Goal: Task Accomplishment & Management: Manage account settings

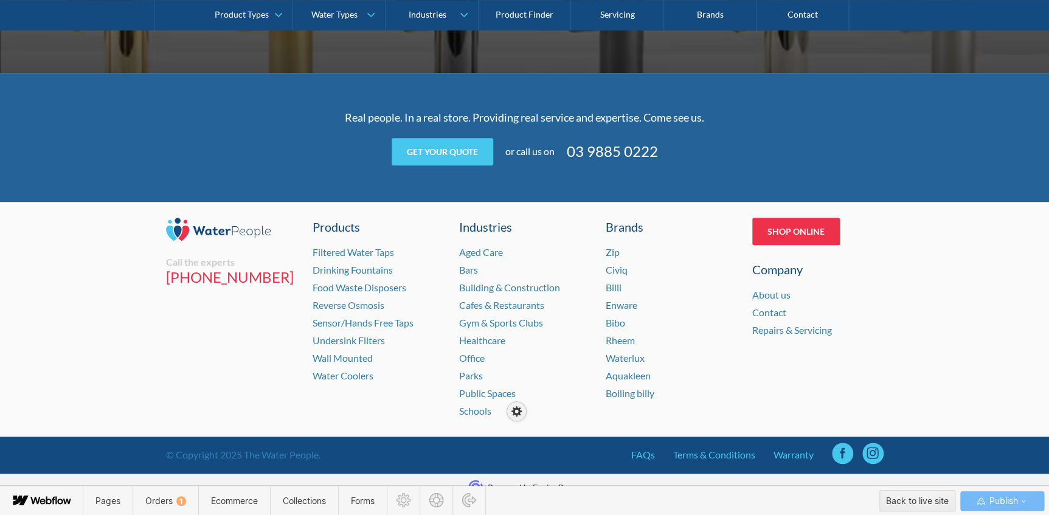
scroll to position [2747, 0]
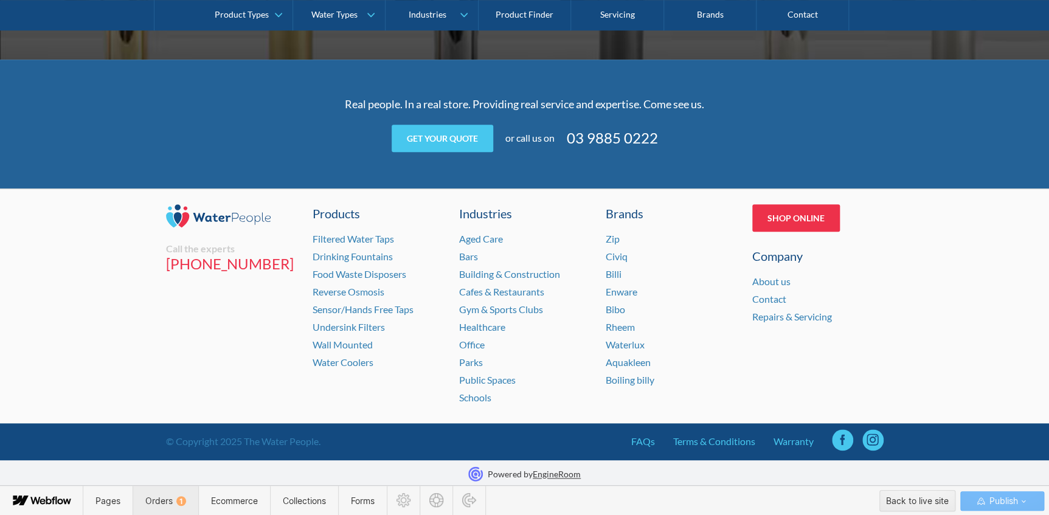
click at [165, 496] on span "Orders 1" at bounding box center [165, 501] width 41 height 10
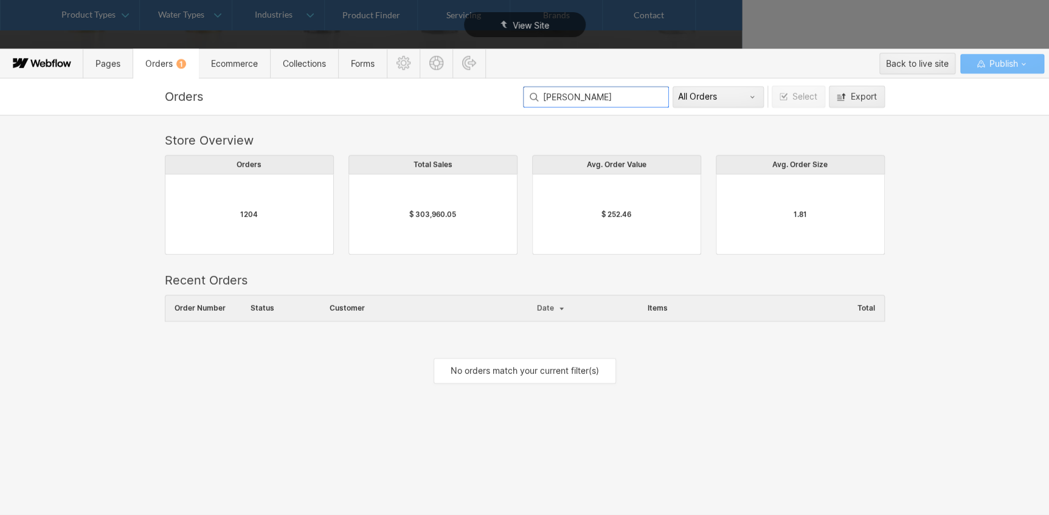
scroll to position [9, 9]
click at [551, 99] on input "Arold" at bounding box center [596, 96] width 146 height 21
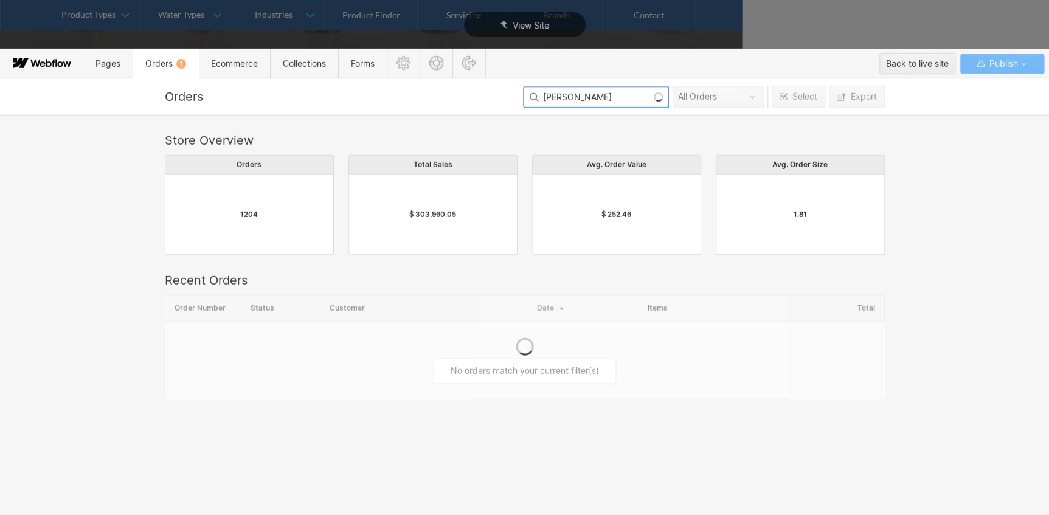
type input "Arnold"
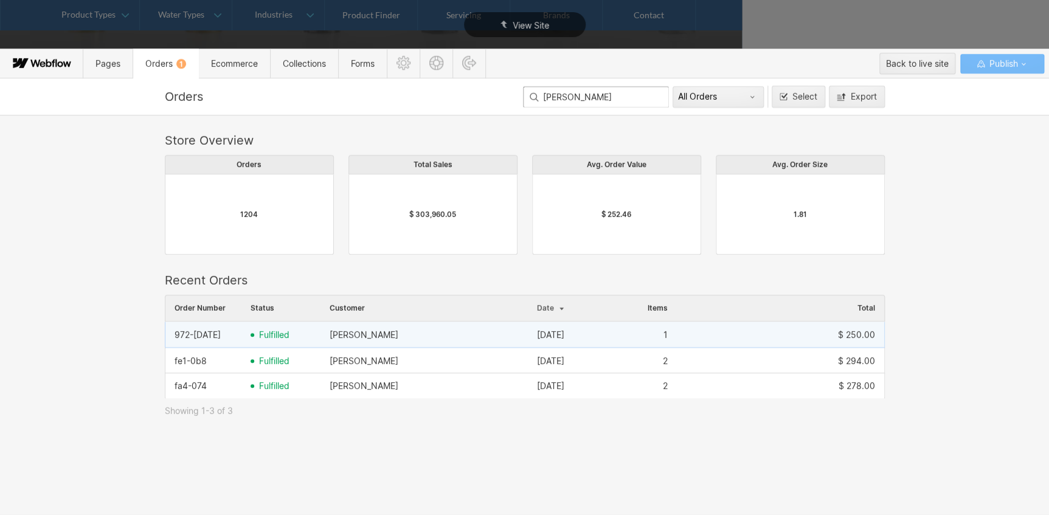
click at [275, 331] on span "fulfilled" at bounding box center [274, 335] width 30 height 10
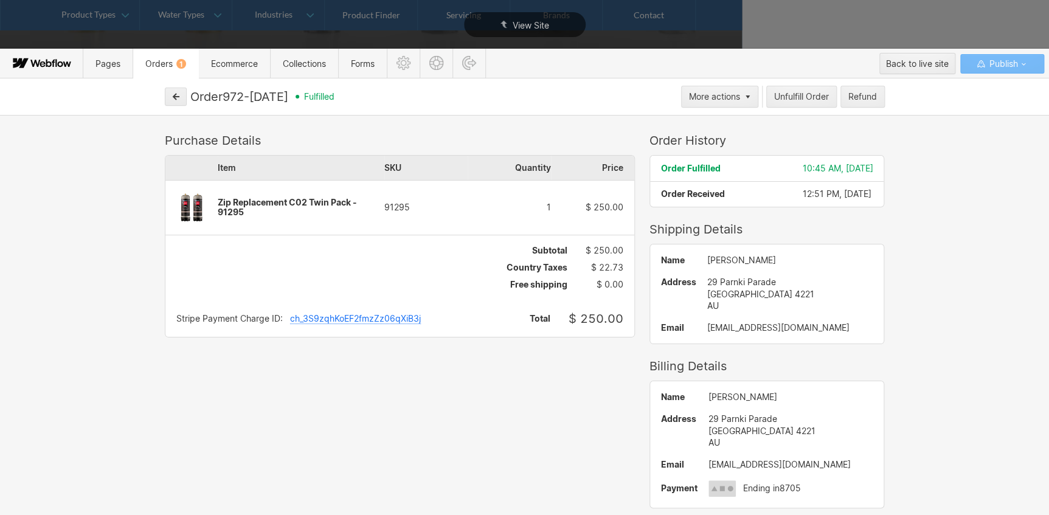
drag, startPoint x: 276, startPoint y: 91, endPoint x: 246, endPoint y: 100, distance: 31.0
click at [234, 98] on div "Order 972-ce4 fulfilled" at bounding box center [433, 96] width 487 height 15
click at [175, 93] on icon "button" at bounding box center [176, 96] width 9 height 9
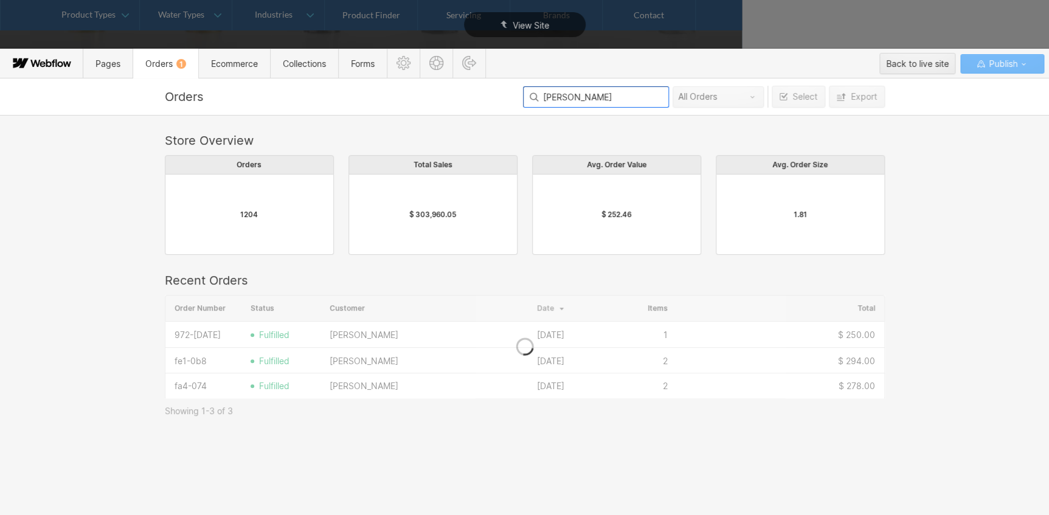
scroll to position [95, 712]
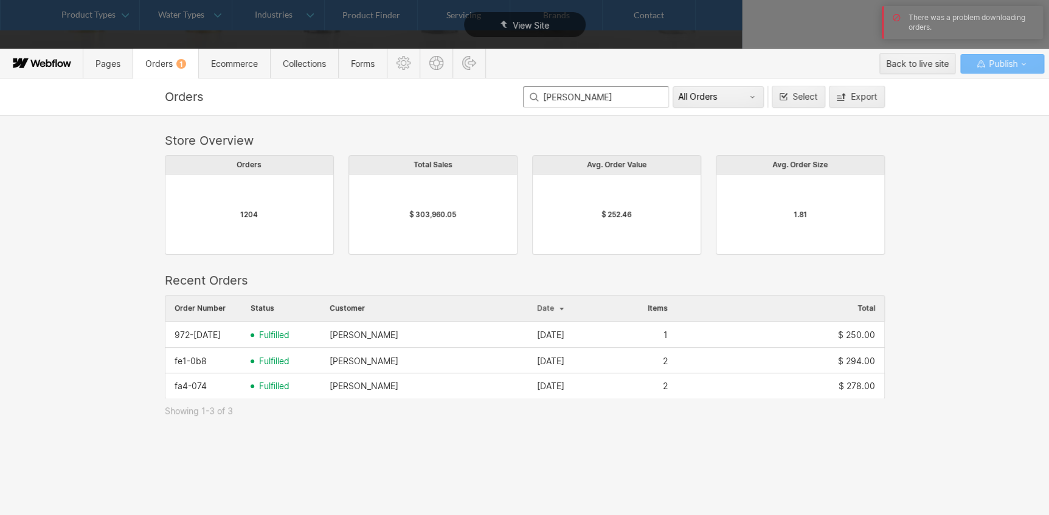
click at [158, 60] on span "Orders 1" at bounding box center [165, 63] width 41 height 10
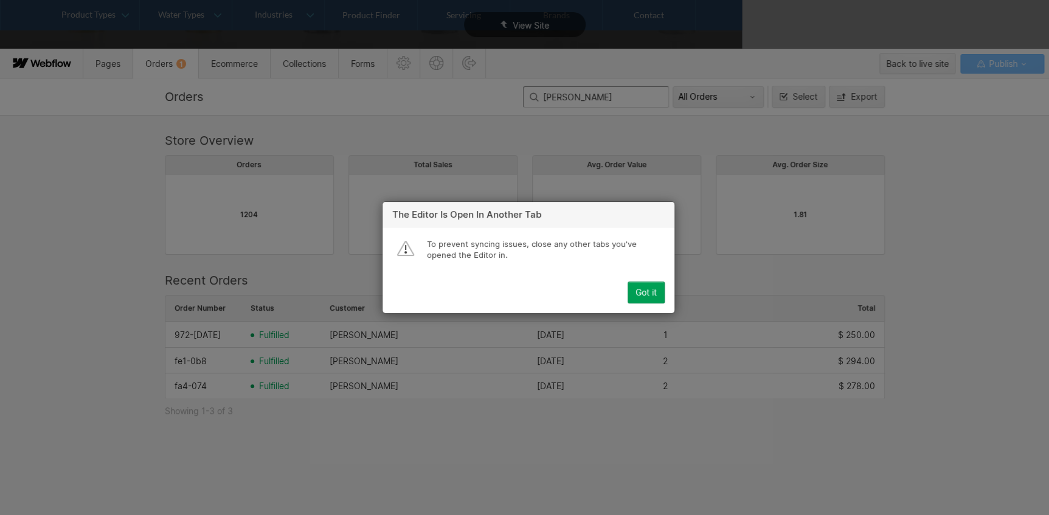
click at [650, 297] on button "Got it" at bounding box center [646, 293] width 37 height 22
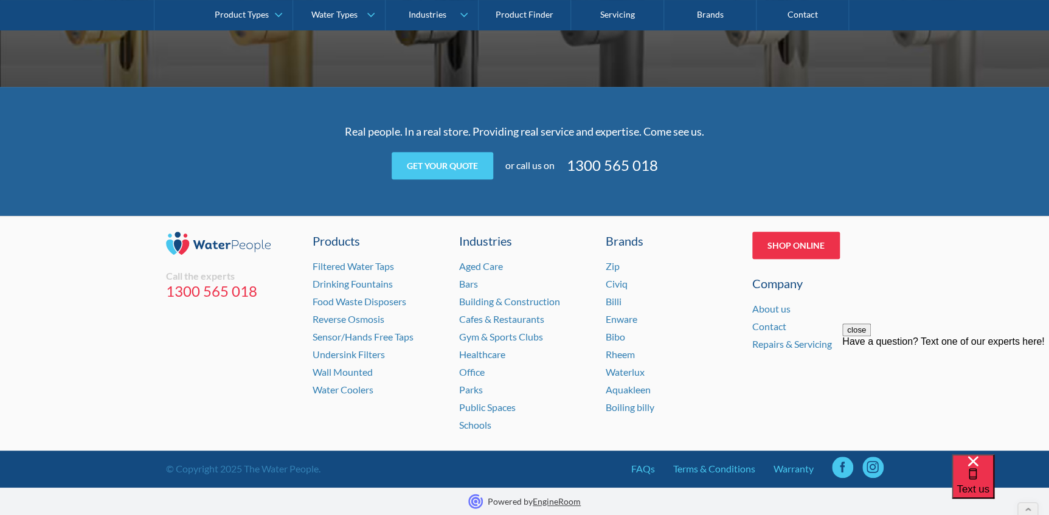
click at [949, 296] on div "Call the experts 1300 565 018 Products Filtered Water Taps Drinking Fountains F…" at bounding box center [524, 333] width 1049 height 235
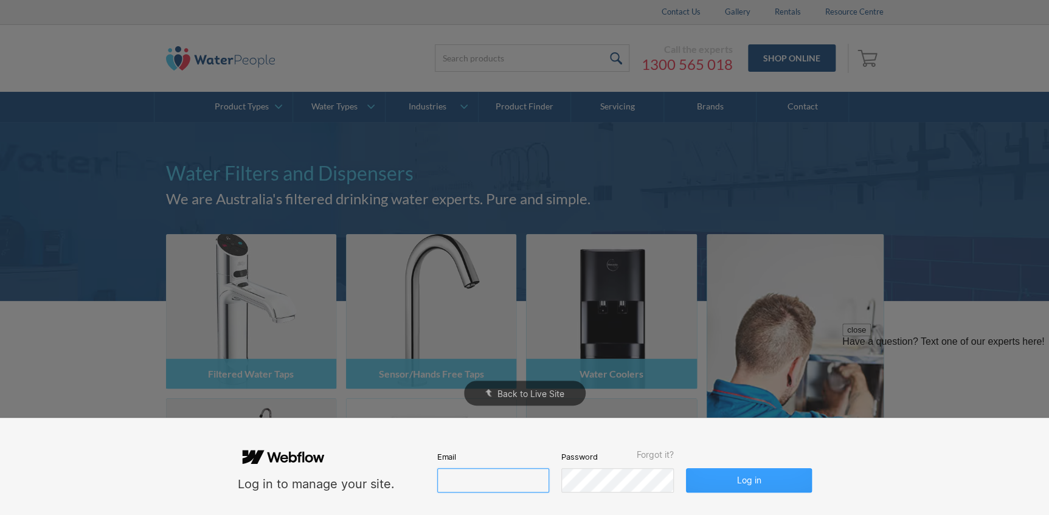
type input "[PERSON_NAME][EMAIL_ADDRESS][DOMAIN_NAME]"
click at [702, 478] on button "Log in" at bounding box center [748, 480] width 125 height 24
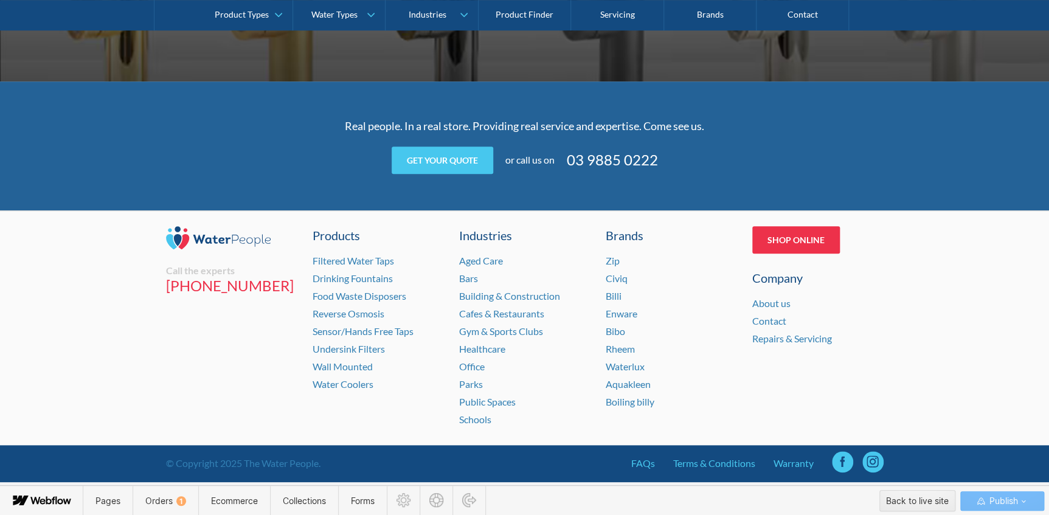
scroll to position [2747, 0]
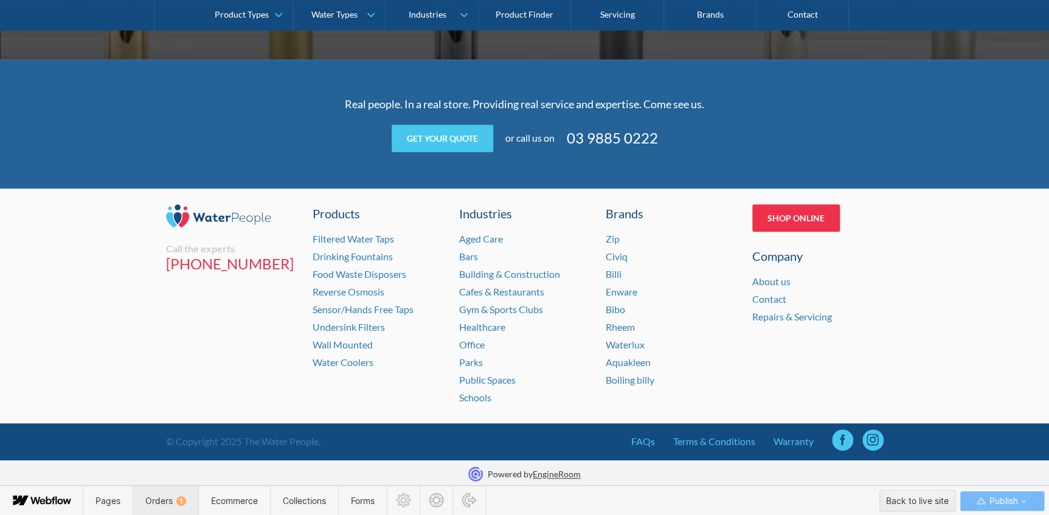
click at [179, 512] on span "Orders 1" at bounding box center [166, 501] width 66 height 30
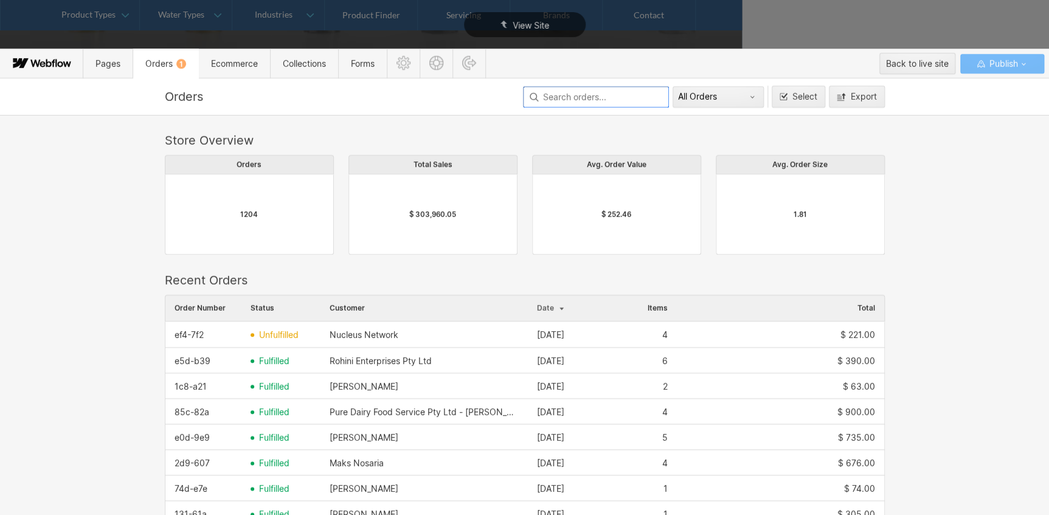
scroll to position [657, 712]
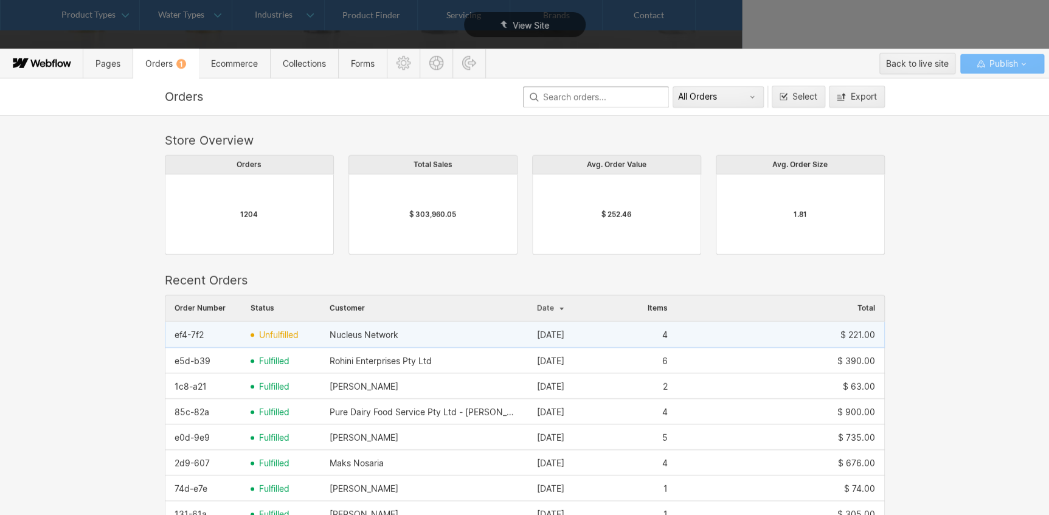
click at [311, 333] on div "unfulfilled" at bounding box center [281, 334] width 79 height 19
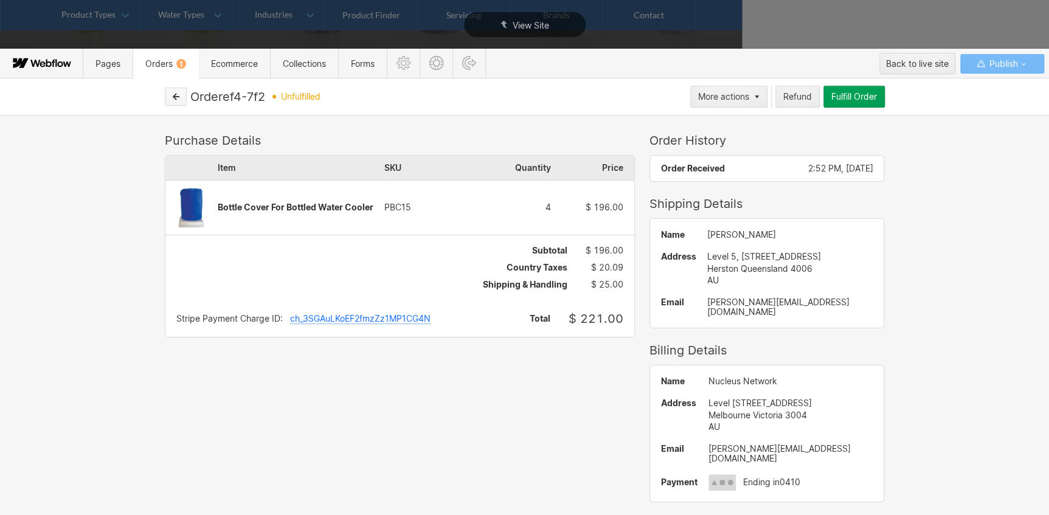
click at [172, 99] on icon "button" at bounding box center [176, 96] width 9 height 9
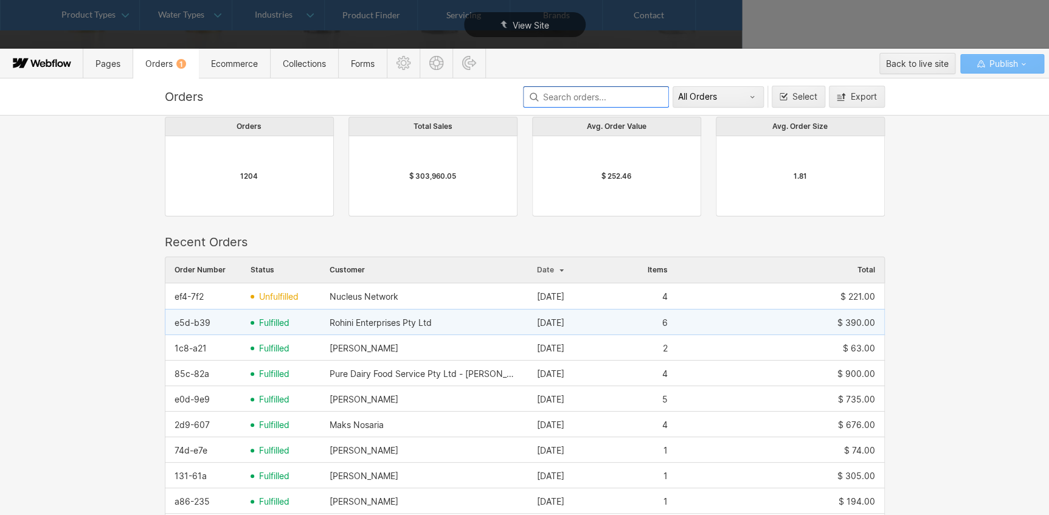
scroll to position [55, 0]
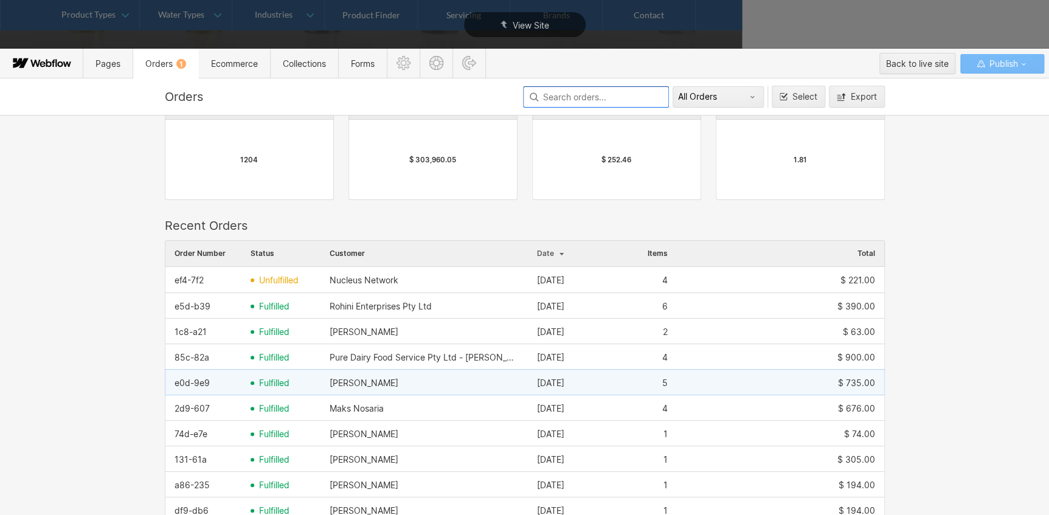
click at [267, 381] on span "fulfilled" at bounding box center [274, 383] width 30 height 10
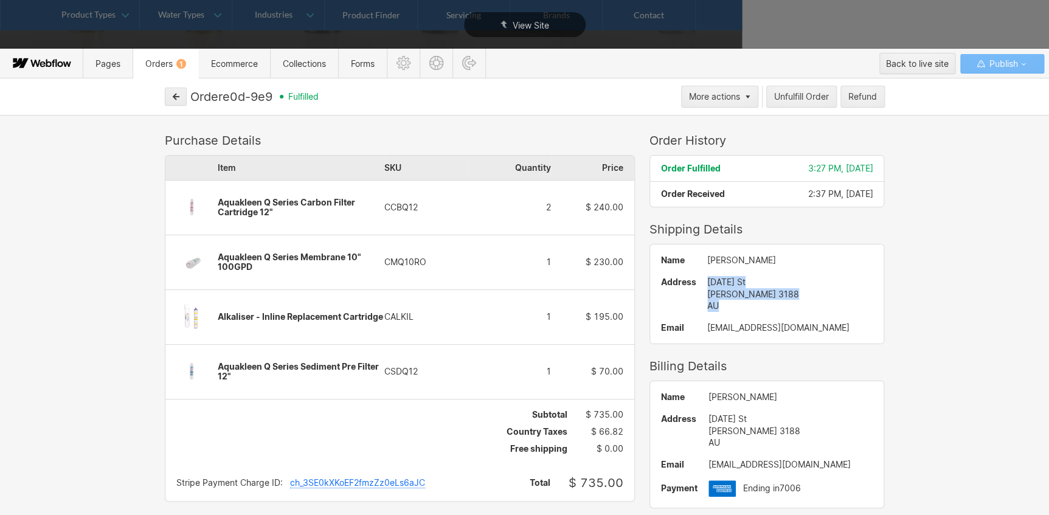
drag, startPoint x: 725, startPoint y: 303, endPoint x: 687, endPoint y: 285, distance: 42.2
click at [687, 285] on div "Name [PERSON_NAME] Address [DATE][STREET_ADDRESS][GEOGRAPHIC_DATA][PERSON_NAME]…" at bounding box center [767, 294] width 234 height 99
copy div "[DATE] [GEOGRAPHIC_DATA][PERSON_NAME] 3188 AU"
click at [161, 99] on div "Order e0d-9e9 fulfilled More actions Unfulfill Order Refund" at bounding box center [525, 97] width 730 height 22
click at [172, 99] on icon "button" at bounding box center [176, 96] width 9 height 9
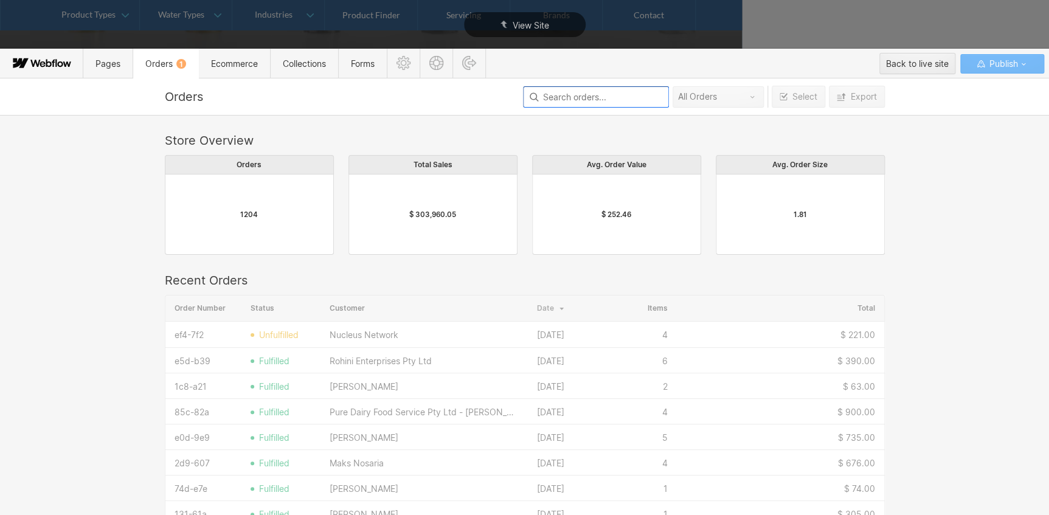
scroll to position [657, 712]
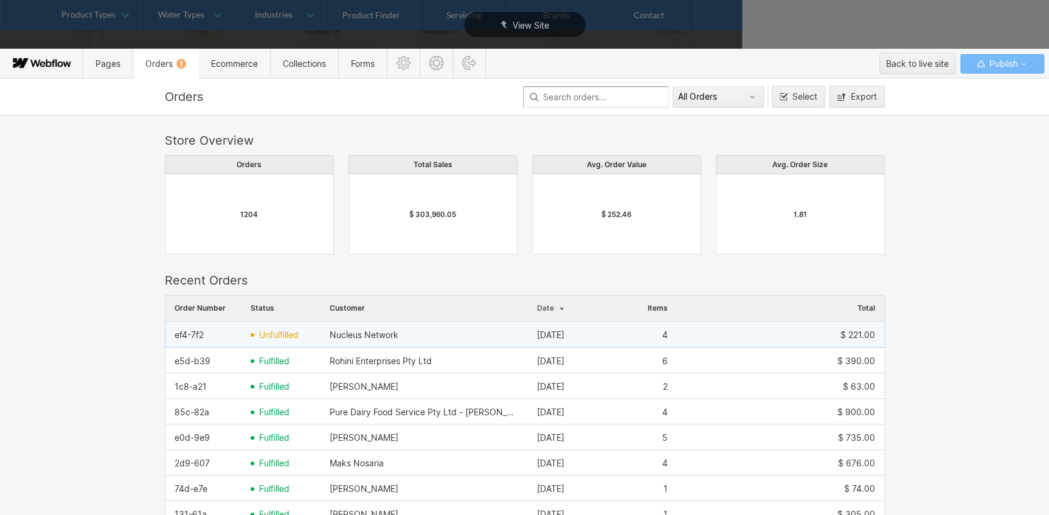
click at [289, 335] on span "unfulfilled" at bounding box center [279, 335] width 40 height 10
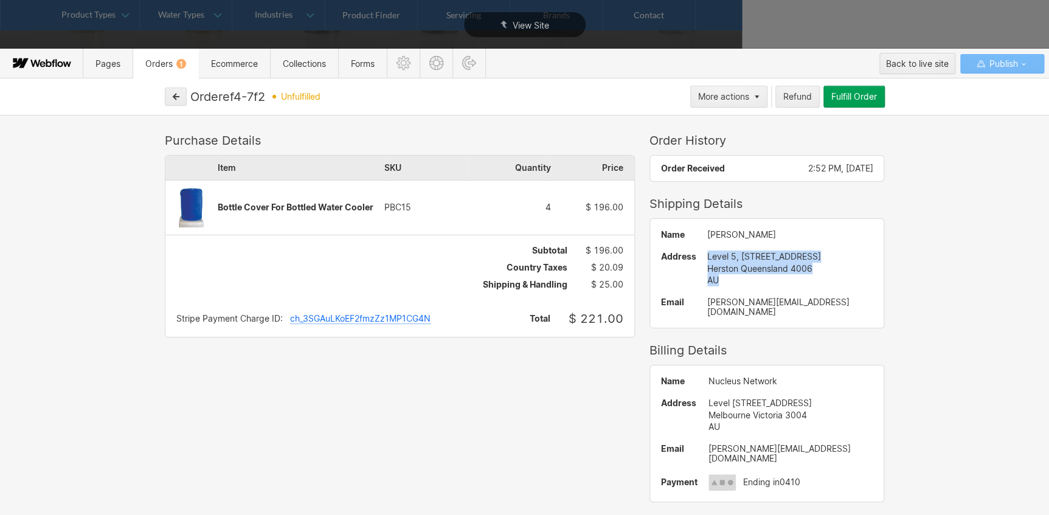
drag, startPoint x: 715, startPoint y: 285, endPoint x: 686, endPoint y: 261, distance: 38.5
click at [686, 261] on div "Name [PERSON_NAME] Address [STREET_ADDRESS] AU Email [PERSON_NAME][EMAIL_ADDRES…" at bounding box center [767, 273] width 234 height 109
copy div "[STREET_ADDRESS]"
drag, startPoint x: 832, startPoint y: 301, endPoint x: 686, endPoint y: 300, distance: 145.4
click at [708, 300] on div "[PERSON_NAME][EMAIL_ADDRESS][DOMAIN_NAME]" at bounding box center [791, 306] width 166 height 19
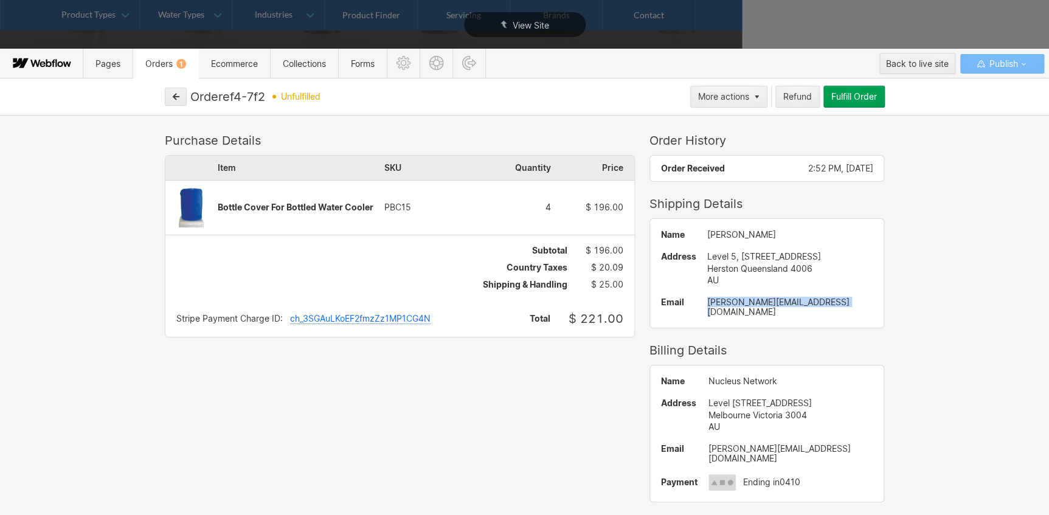
copy div "[PERSON_NAME][EMAIL_ADDRESS][DOMAIN_NAME]"
click at [833, 100] on div "Fulfill Order" at bounding box center [855, 97] width 46 height 10
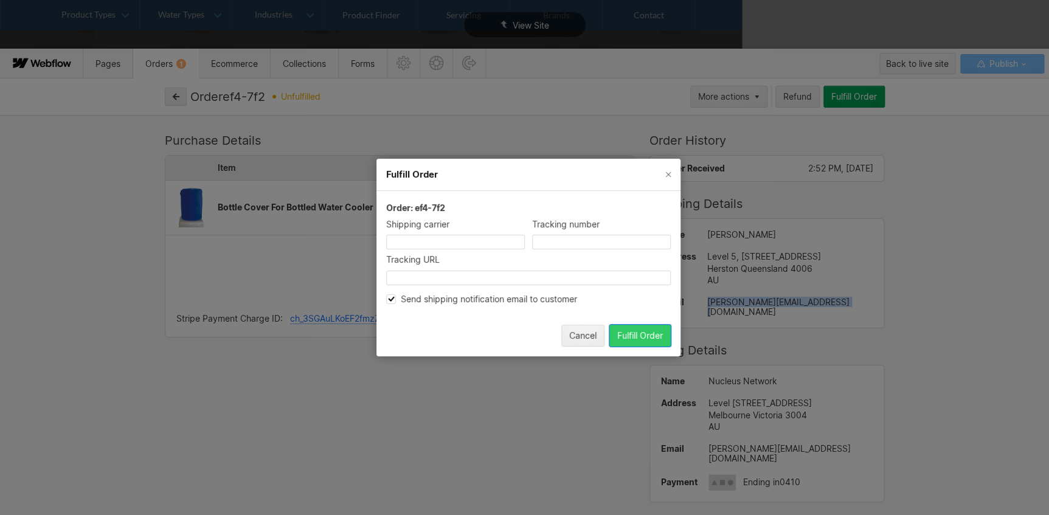
click at [627, 326] on button "Fulfill Order" at bounding box center [640, 336] width 61 height 22
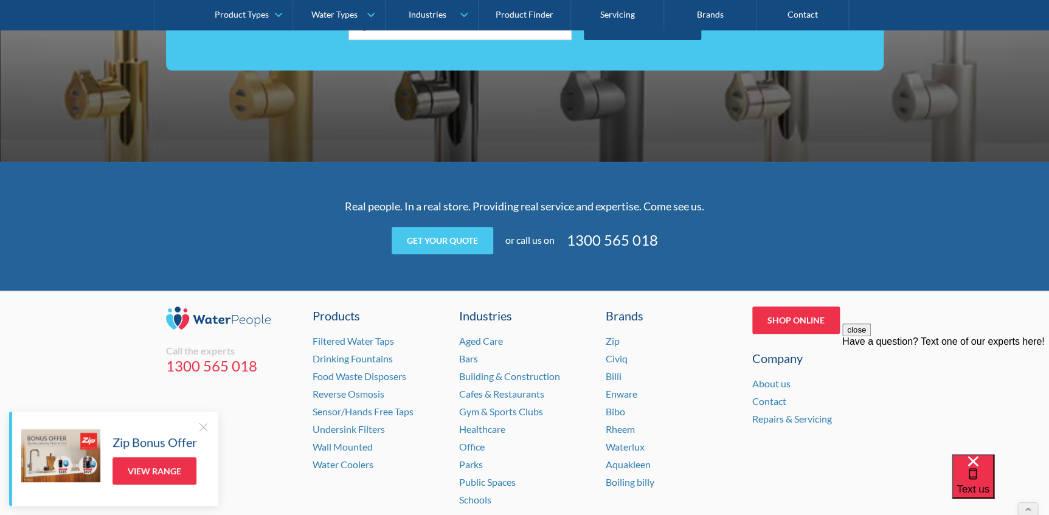
scroll to position [2464, 0]
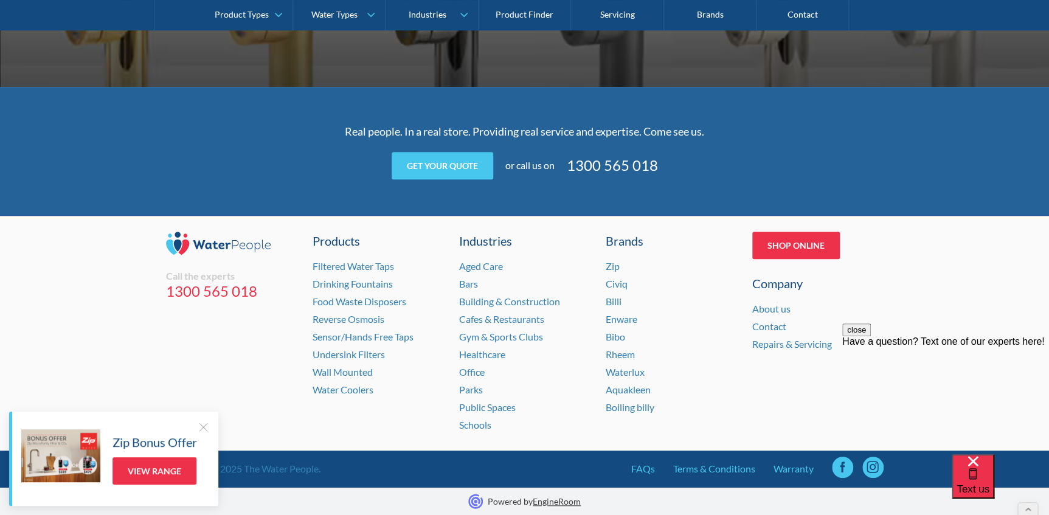
drag, startPoint x: 1052, startPoint y: 127, endPoint x: 94, endPoint y: 18, distance: 964.4
